Goal: Task Accomplishment & Management: Manage account settings

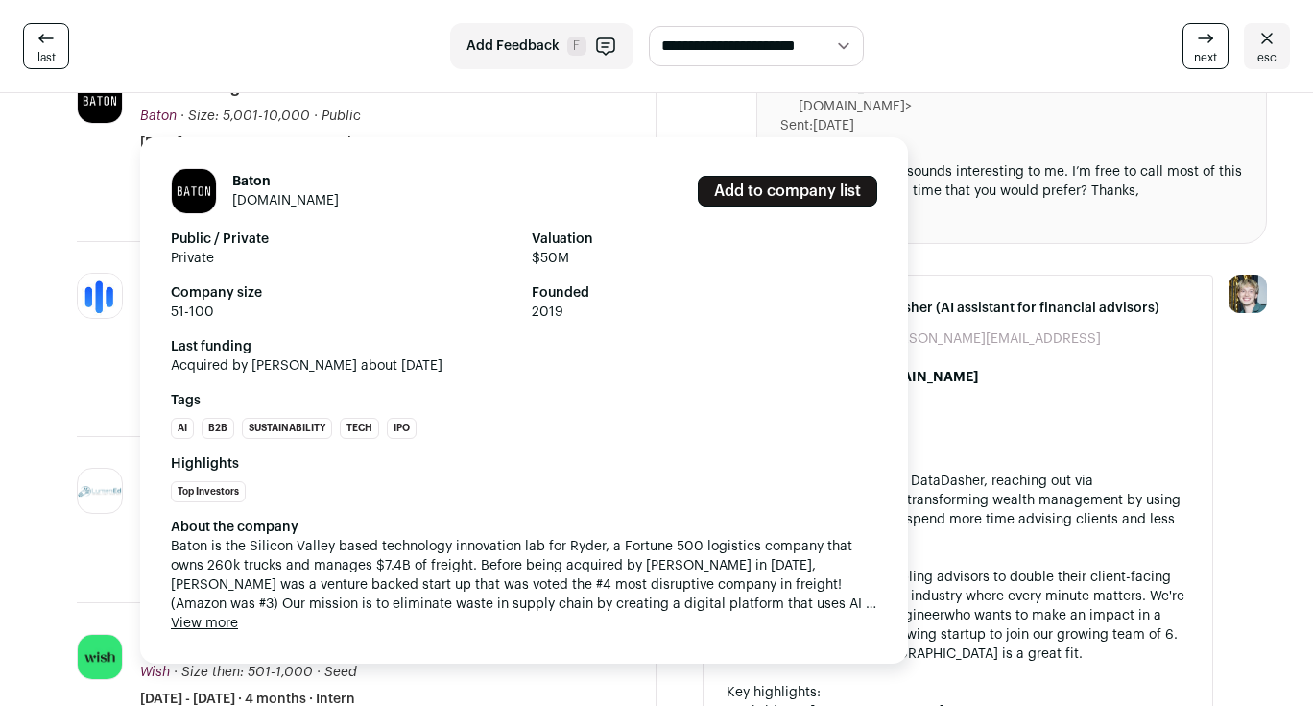
scroll to position [608, 0]
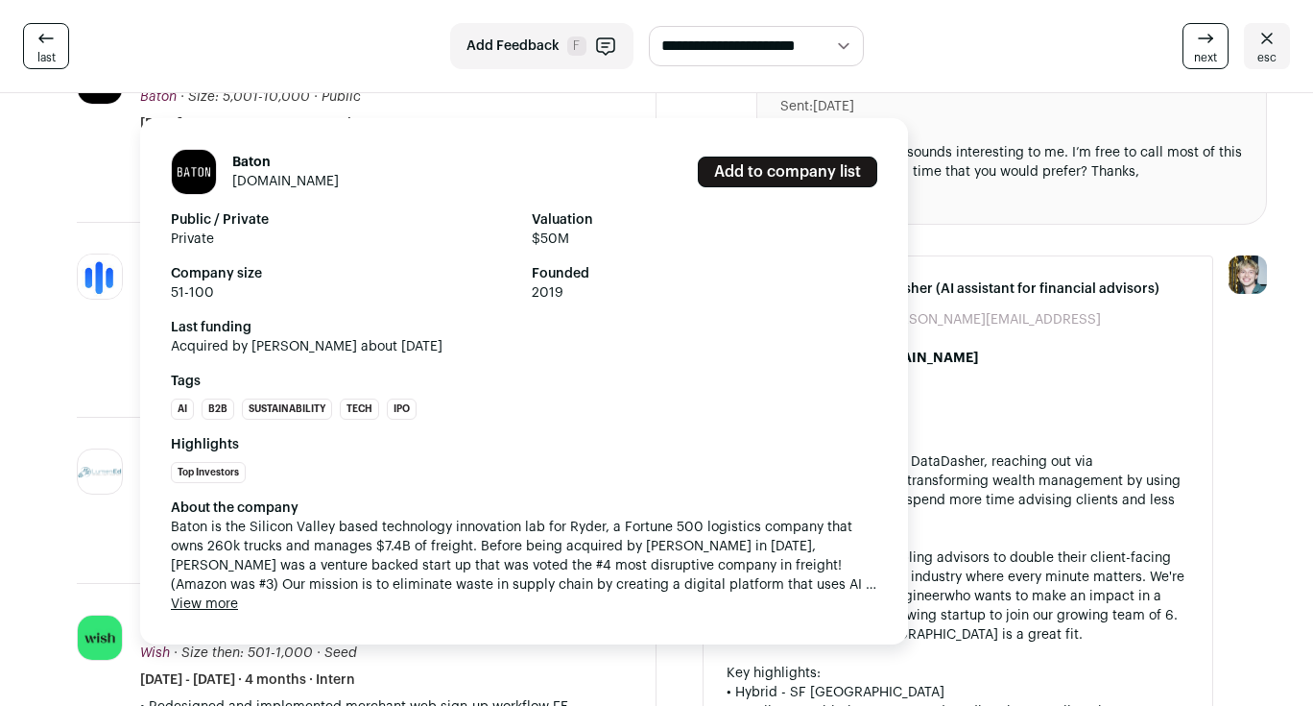
click at [223, 602] on button "View more" at bounding box center [204, 603] width 67 height 19
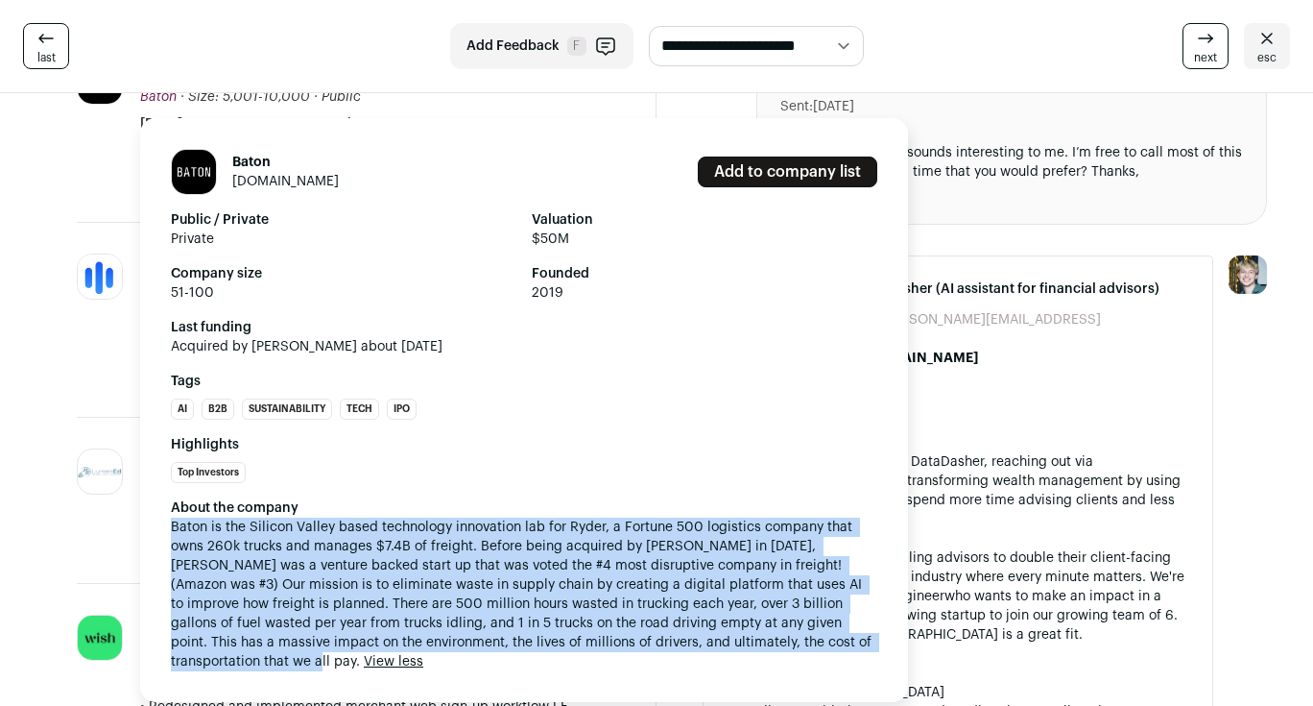
drag, startPoint x: 169, startPoint y: 531, endPoint x: 827, endPoint y: 642, distance: 667.9
click at [827, 642] on div "Baton [DOMAIN_NAME] Add to company list Public / Private Private Valuation $50M…" at bounding box center [524, 410] width 768 height 584
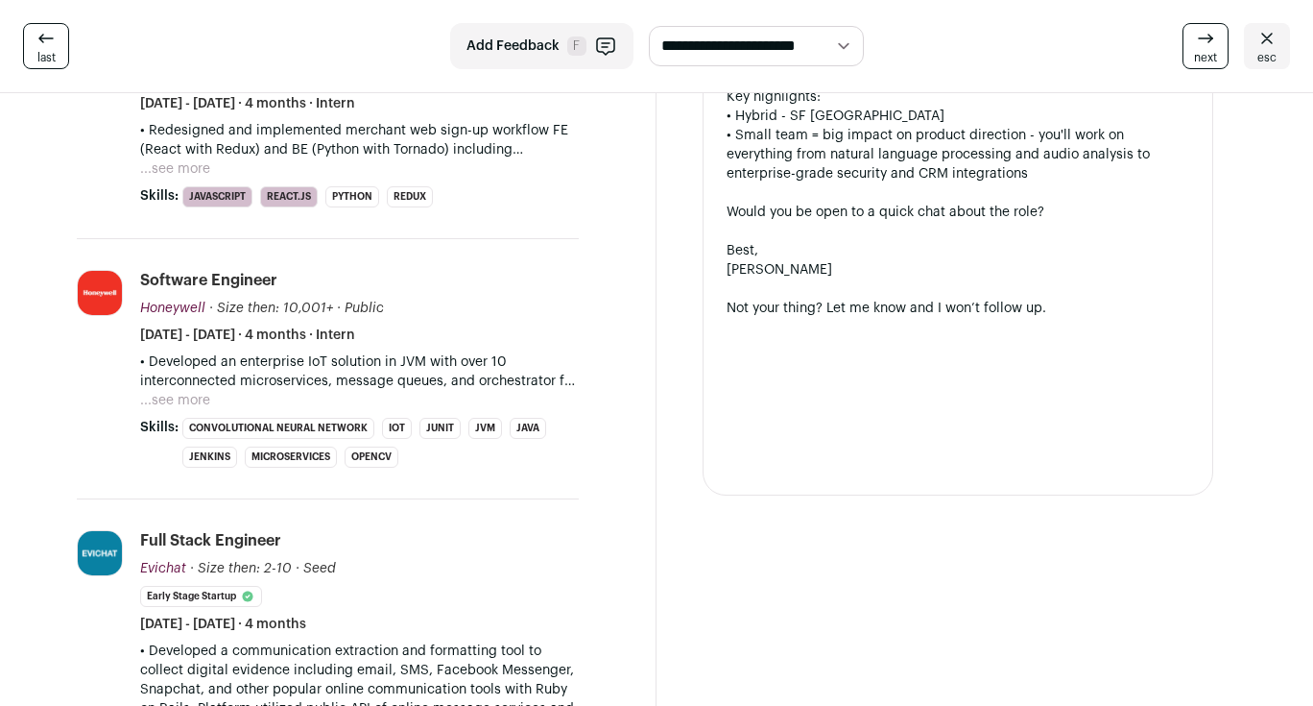
scroll to position [1009, 0]
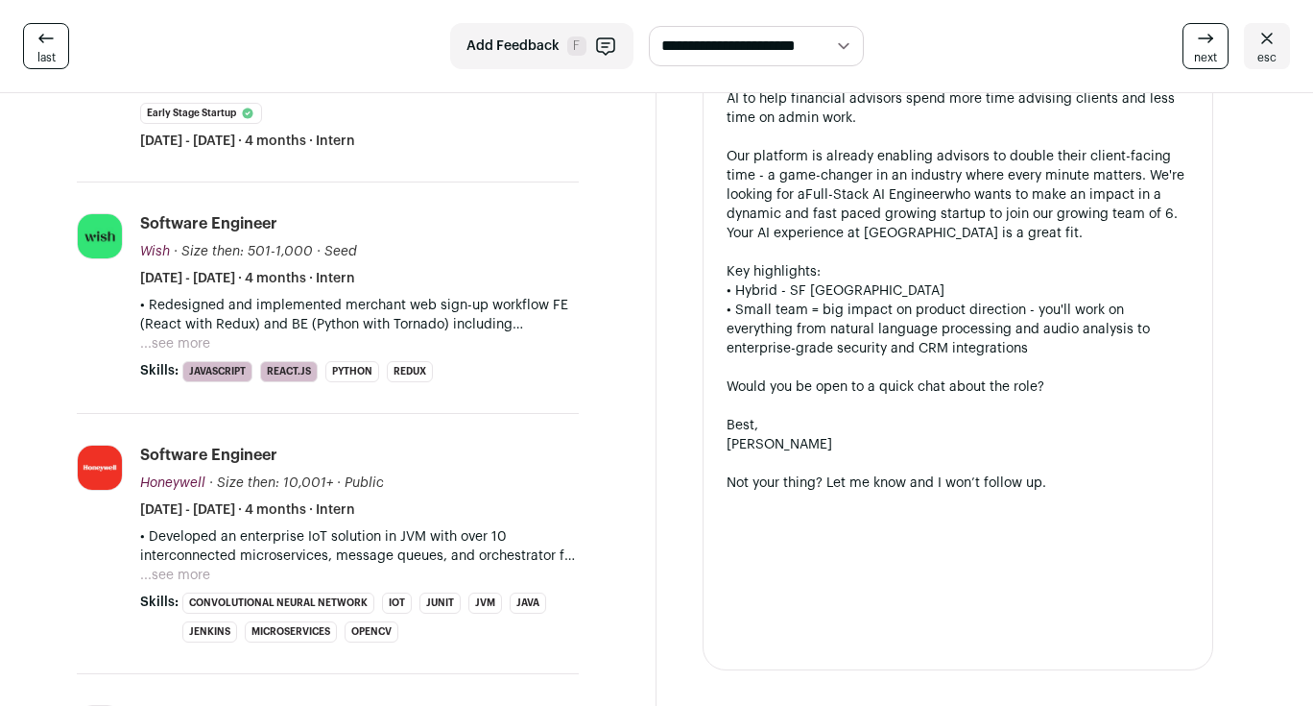
click at [193, 334] on button "...see more" at bounding box center [175, 343] width 70 height 19
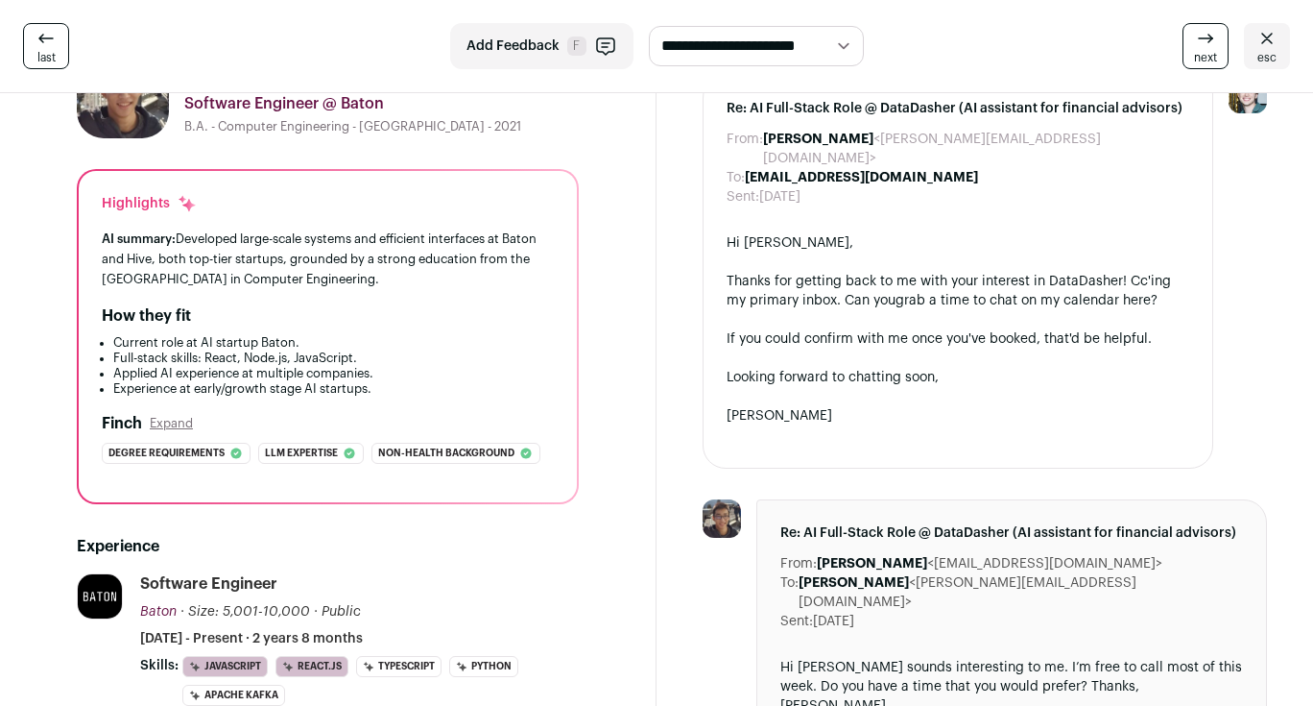
scroll to position [0, 0]
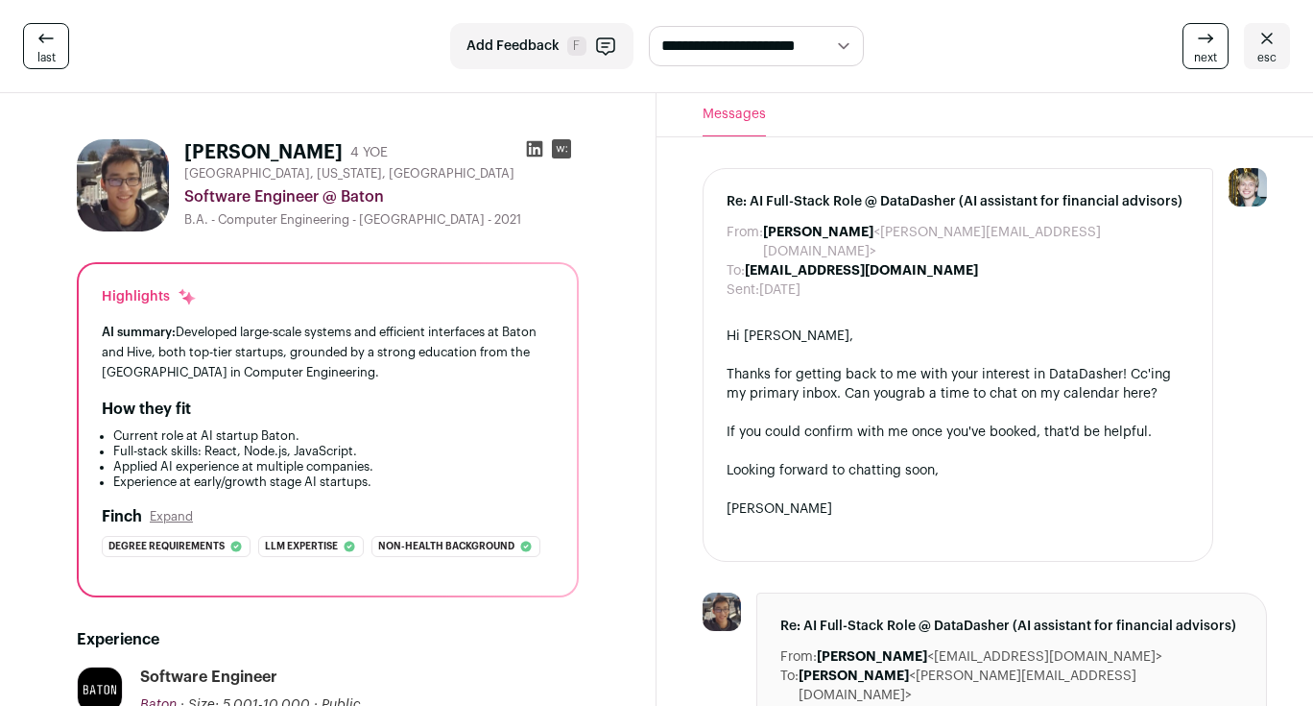
click at [30, 70] on div "**********" at bounding box center [656, 46] width 1313 height 93
click at [39, 61] on span "last" at bounding box center [46, 57] width 18 height 15
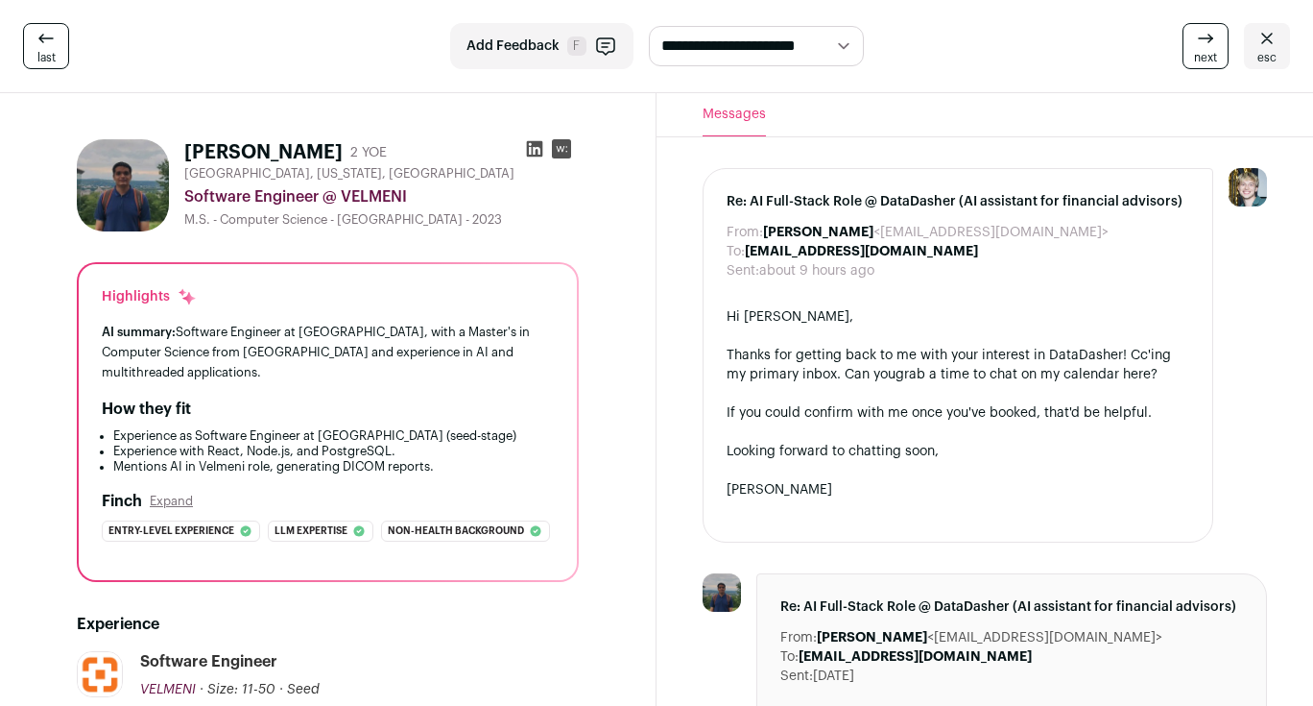
click at [39, 61] on span "last" at bounding box center [46, 57] width 18 height 15
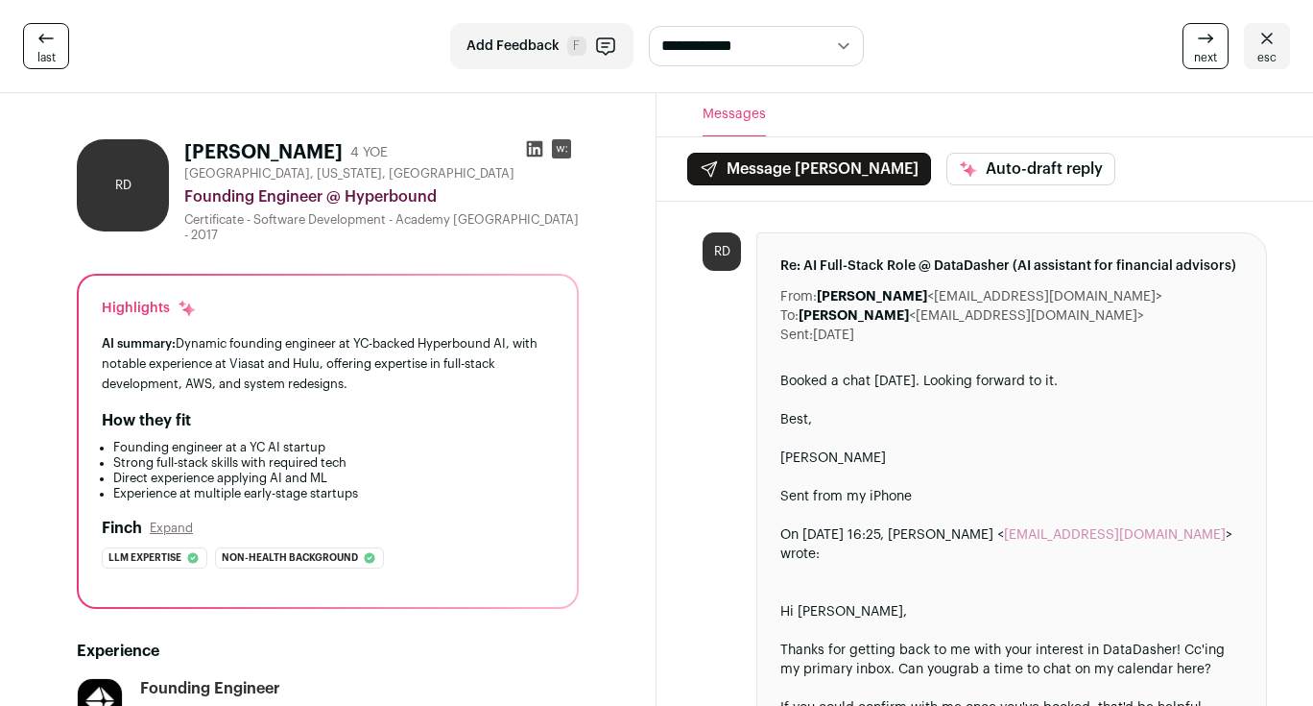
click at [39, 61] on span "last" at bounding box center [46, 57] width 18 height 15
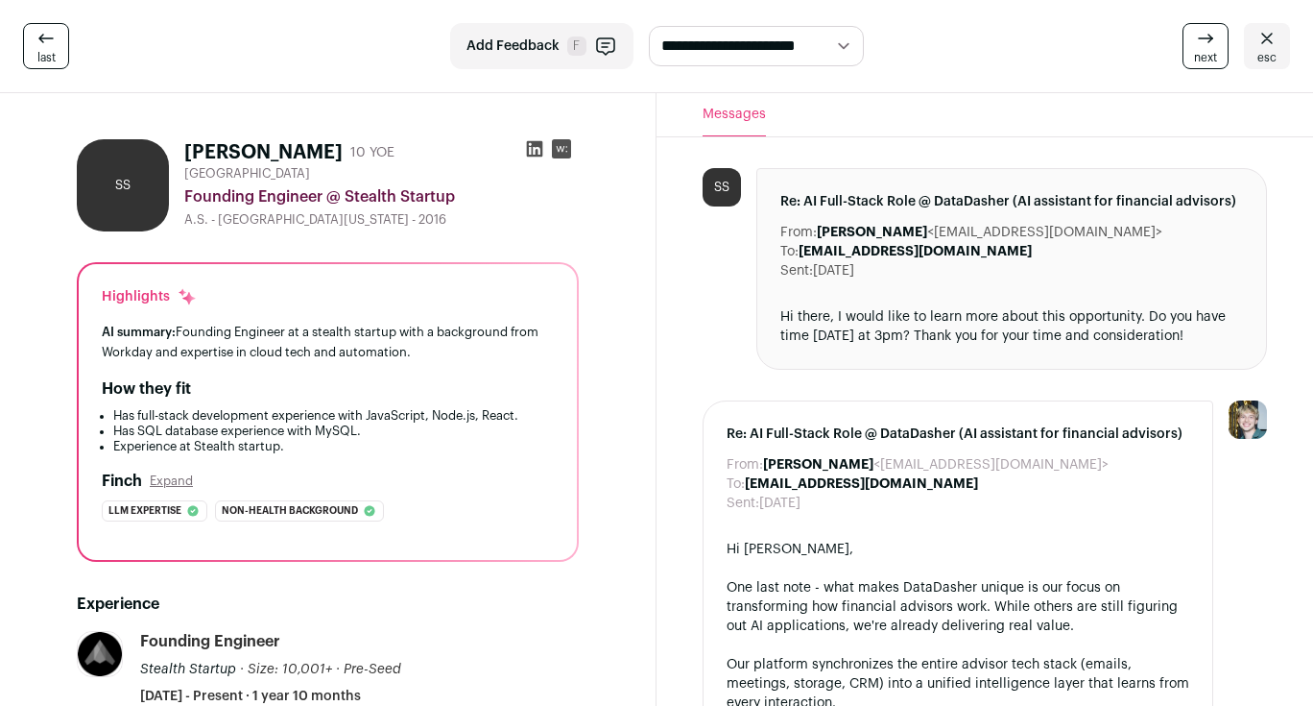
click at [39, 61] on span "last" at bounding box center [46, 57] width 18 height 15
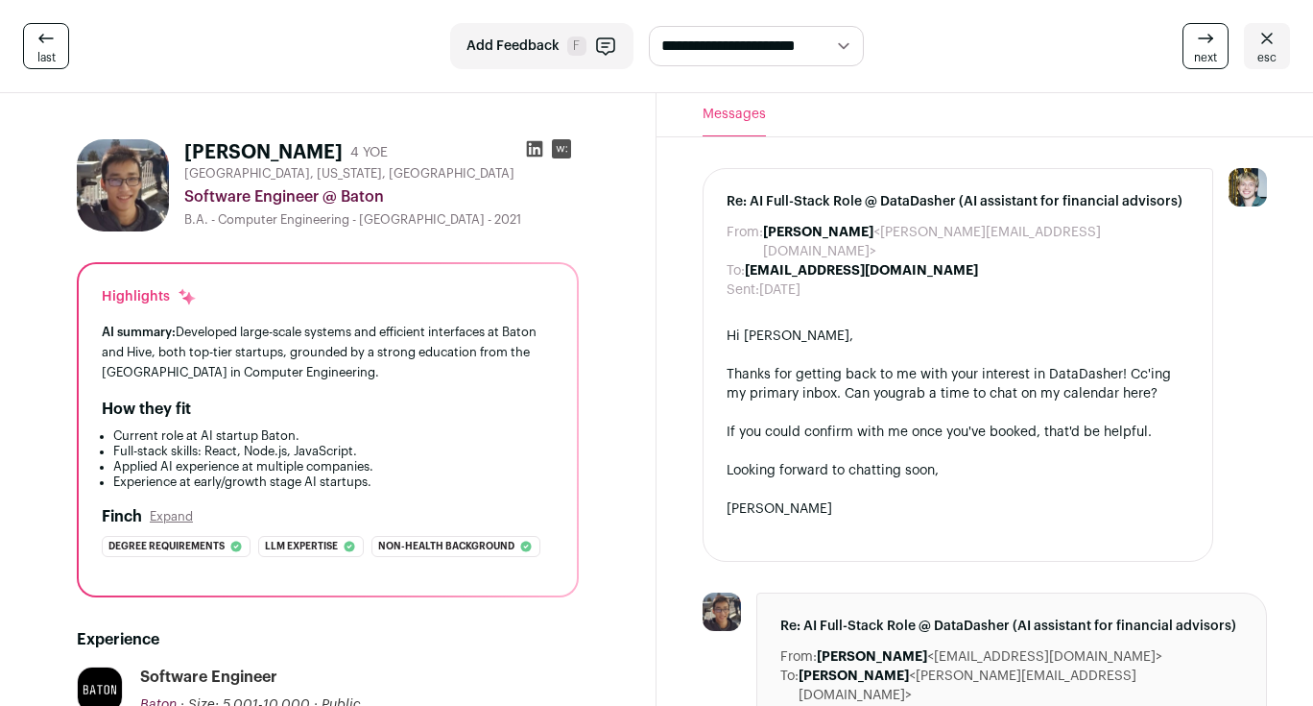
click at [1252, 34] on link "esc" at bounding box center [1267, 46] width 46 height 46
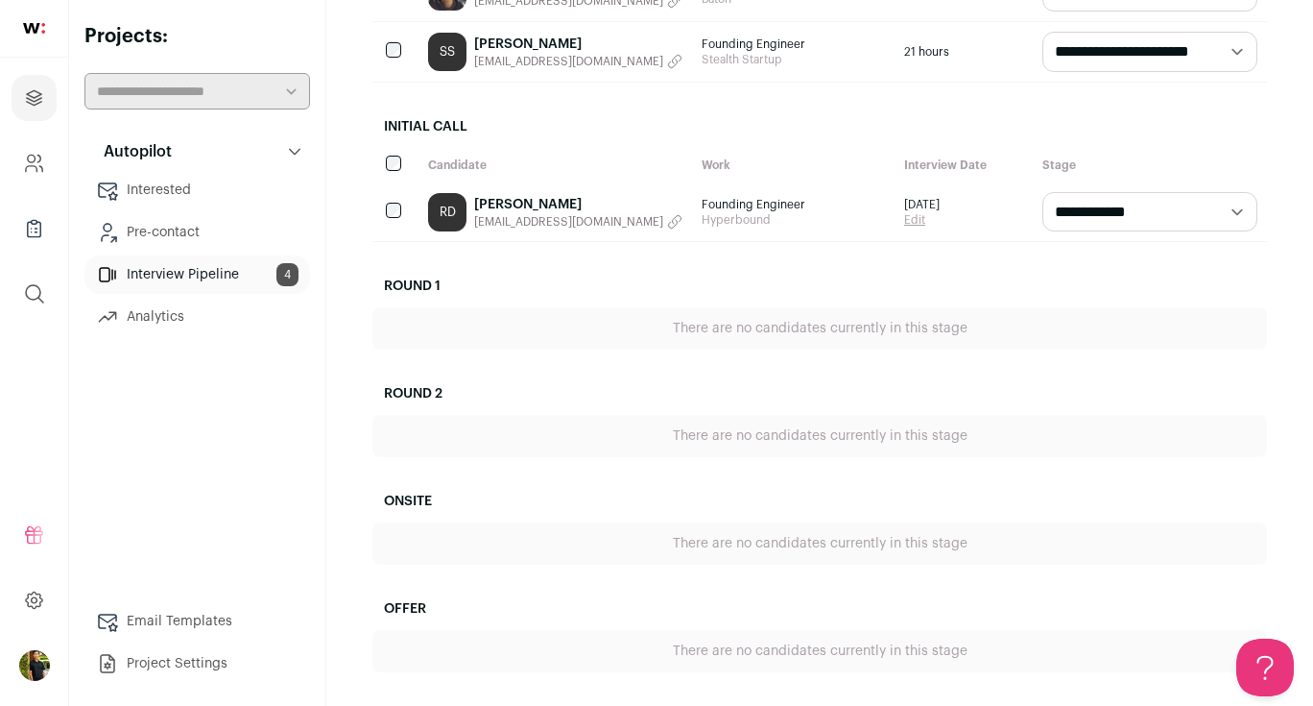
scroll to position [425, 0]
